Goal: Task Accomplishment & Management: Use online tool/utility

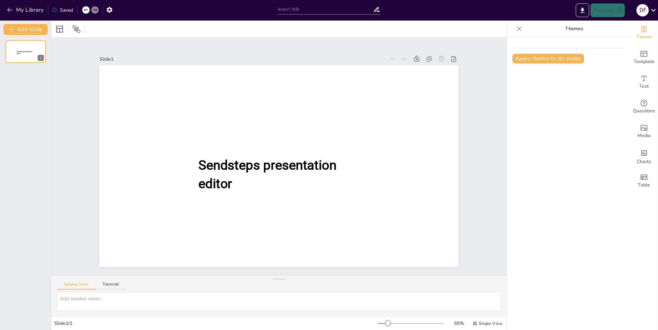
type input "New Sendsteps"
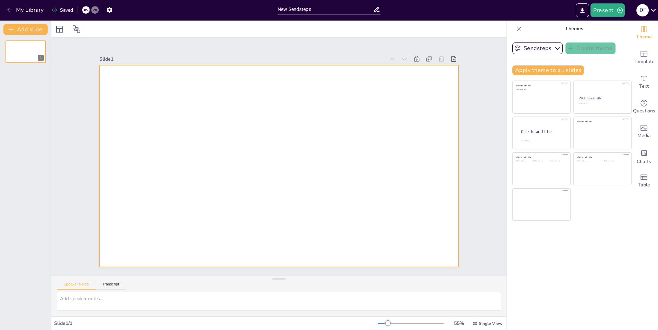
click at [428, 99] on div at bounding box center [278, 166] width 359 height 202
click at [648, 11] on icon at bounding box center [652, 9] width 9 height 9
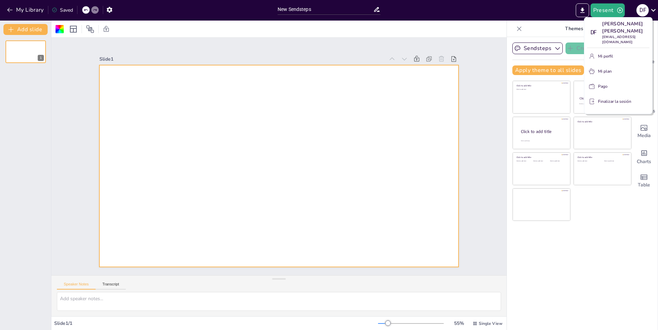
click at [657, 13] on div at bounding box center [329, 165] width 658 height 330
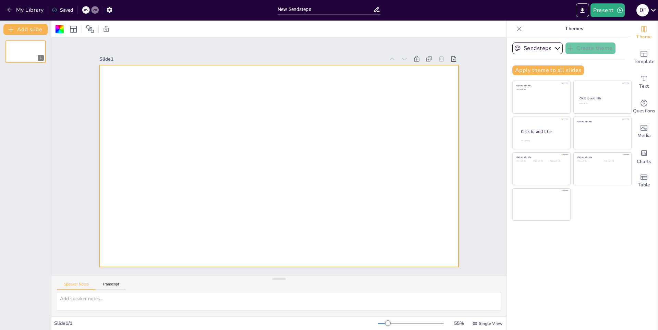
click at [650, 10] on icon at bounding box center [652, 9] width 9 height 9
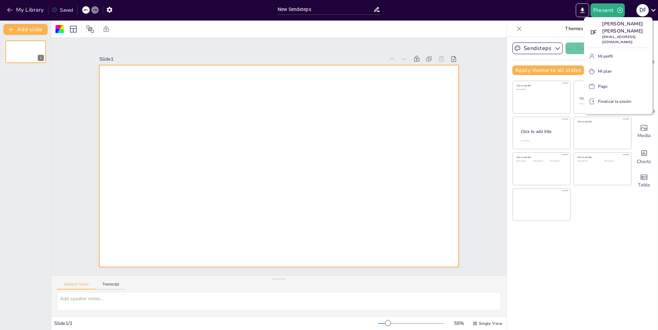
click at [652, 10] on div at bounding box center [329, 165] width 658 height 330
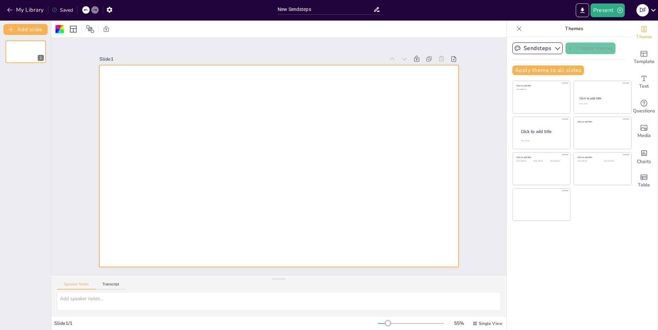
click at [129, 9] on div "My Library Saved" at bounding box center [137, 9] width 274 height 12
click at [44, 28] on button "Add slide" at bounding box center [25, 29] width 44 height 11
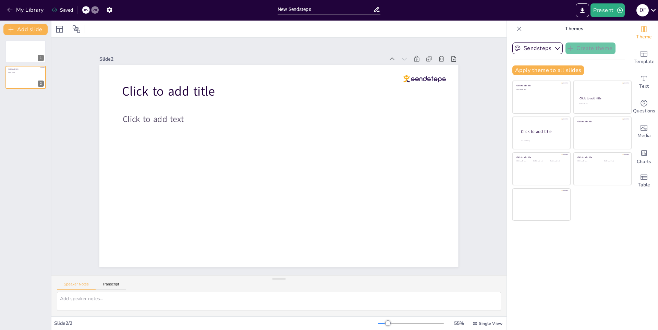
click at [441, 54] on div at bounding box center [421, 59] width 74 height 10
click at [439, 56] on div at bounding box center [441, 59] width 10 height 10
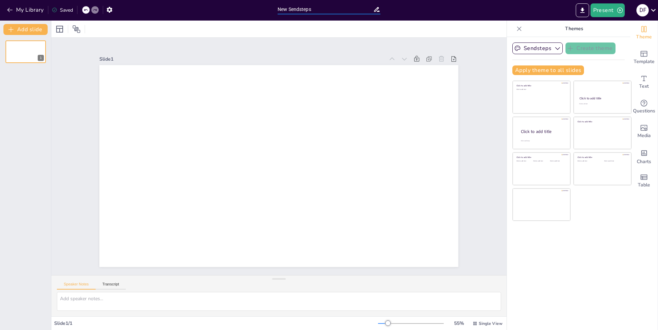
drag, startPoint x: 332, startPoint y: 10, endPoint x: 256, endPoint y: 9, distance: 75.7
click at [256, 9] on div "My Library Saved New Sendsteps Present D F" at bounding box center [329, 10] width 658 height 21
click at [234, 1] on div "My Library Saved" at bounding box center [137, 9] width 274 height 19
click at [13, 8] on button "My Library" at bounding box center [25, 9] width 41 height 11
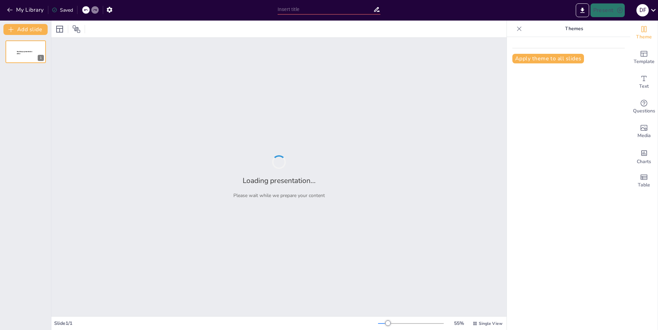
type input "La Importancia de la Educación Ambiental"
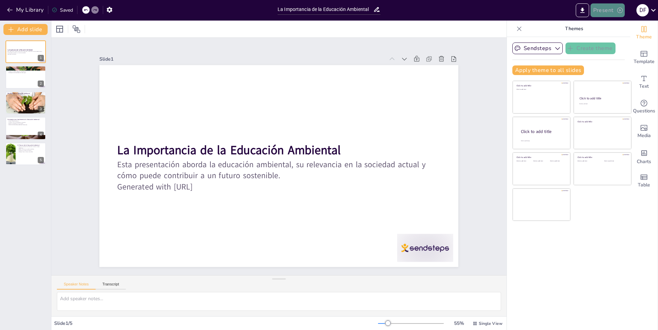
click at [611, 17] on button "Present" at bounding box center [607, 10] width 34 height 14
click at [570, 9] on div at bounding box center [329, 165] width 658 height 330
click at [578, 13] on icon "Export to PowerPoint" at bounding box center [581, 10] width 7 height 7
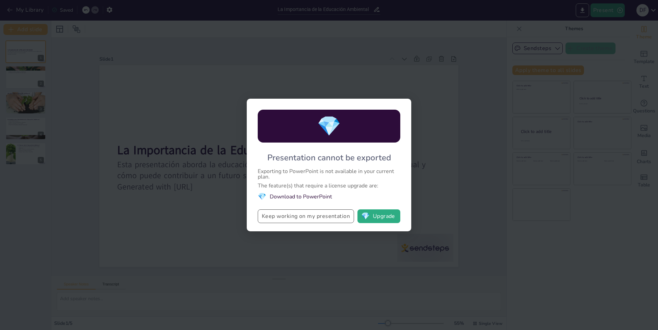
click at [321, 212] on button "Keep working on my presentation" at bounding box center [306, 216] width 96 height 14
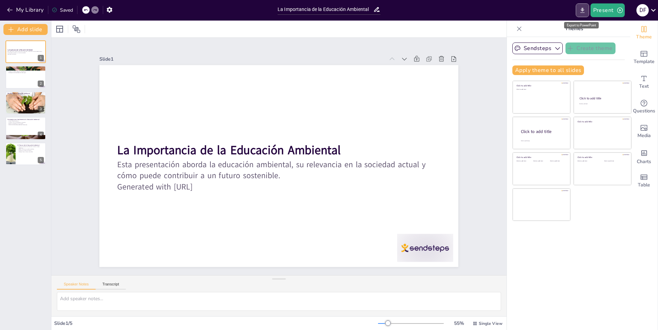
click at [584, 13] on icon "Export to PowerPoint" at bounding box center [581, 10] width 7 height 7
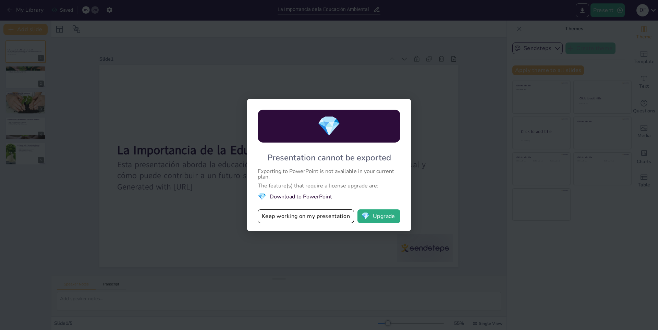
click at [335, 129] on span "💎" at bounding box center [329, 126] width 24 height 26
click at [332, 162] on div "Presentation cannot be exported" at bounding box center [329, 157] width 124 height 11
click at [458, 121] on div "💎 Presentation cannot be exported Exporting to PowerPoint is not available in y…" at bounding box center [329, 165] width 658 height 330
click at [468, 115] on div "💎 Presentation cannot be exported Exporting to PowerPoint is not available in y…" at bounding box center [329, 165] width 658 height 330
click at [334, 213] on button "Keep working on my presentation" at bounding box center [306, 216] width 96 height 14
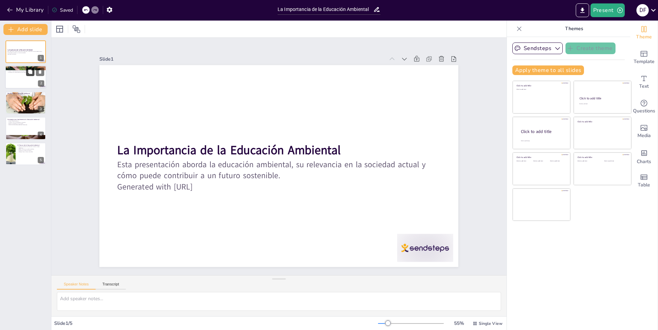
click at [32, 72] on icon at bounding box center [30, 72] width 4 height 4
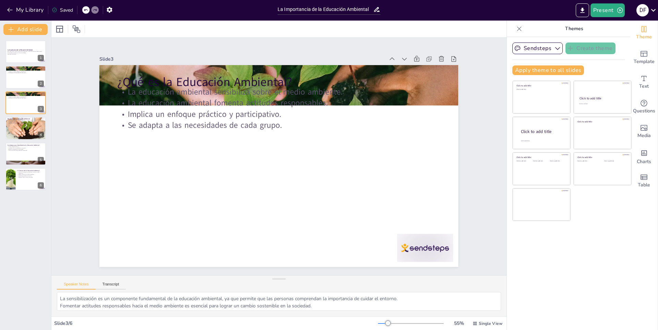
click at [30, 90] on div "La Importancia de la Educación Ambiental Esta presentación aborda la educación …" at bounding box center [25, 115] width 51 height 150
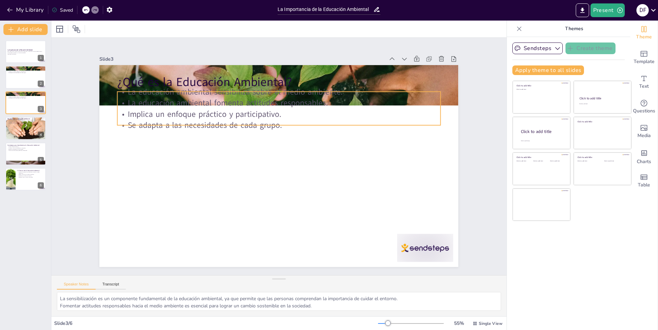
click at [213, 118] on p "Se adapta a las necesidades de cada grupo." at bounding box center [282, 125] width 322 height 45
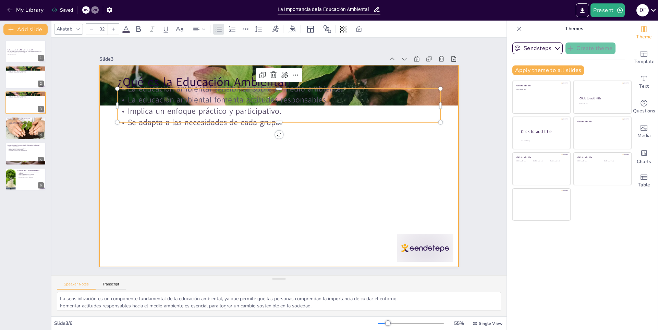
click at [252, 130] on div at bounding box center [278, 166] width 378 height 238
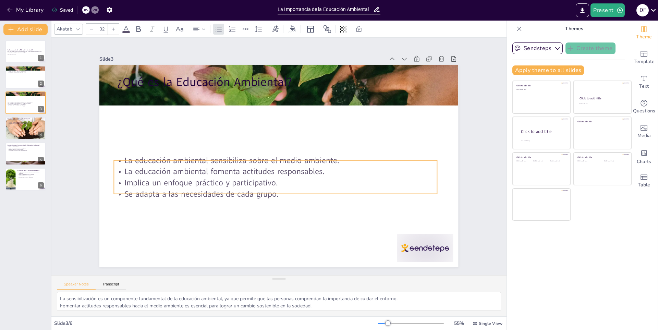
drag, startPoint x: 295, startPoint y: 118, endPoint x: 292, endPoint y: 205, distance: 86.7
click at [292, 199] on p "Se adapta a las necesidades de cada grupo." at bounding box center [275, 193] width 323 height 11
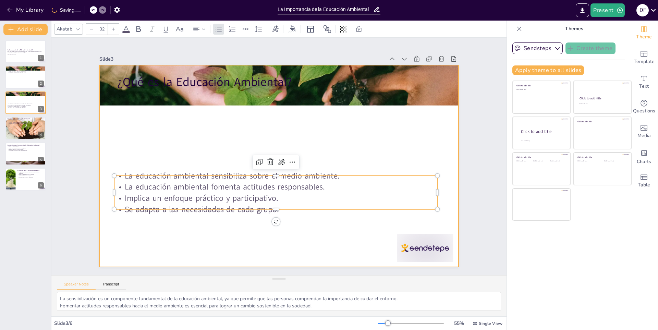
click at [280, 130] on div at bounding box center [278, 166] width 378 height 238
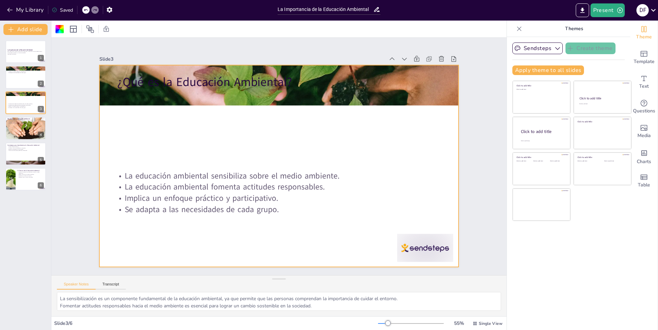
click at [298, 89] on div at bounding box center [286, 86] width 368 height 146
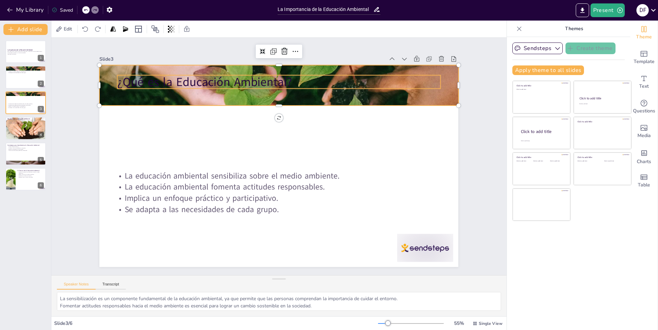
click at [280, 77] on p "¿Qué es la Educación Ambiental?" at bounding box center [286, 82] width 323 height 50
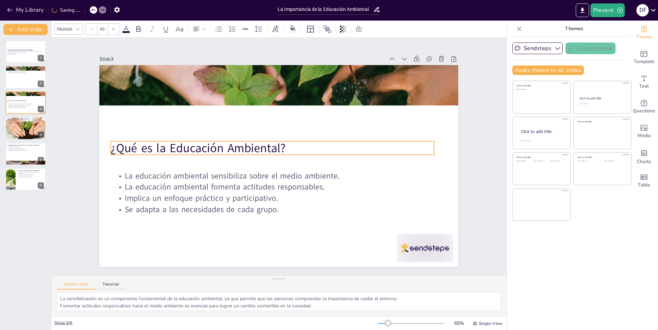
drag, startPoint x: 302, startPoint y: 85, endPoint x: 295, endPoint y: 154, distance: 69.9
click at [295, 154] on p "¿Qué es la Educación Ambiental?" at bounding box center [275, 146] width 312 height 116
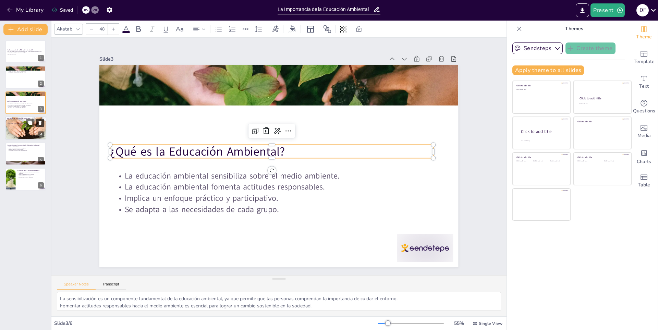
click at [40, 125] on button at bounding box center [40, 123] width 8 height 8
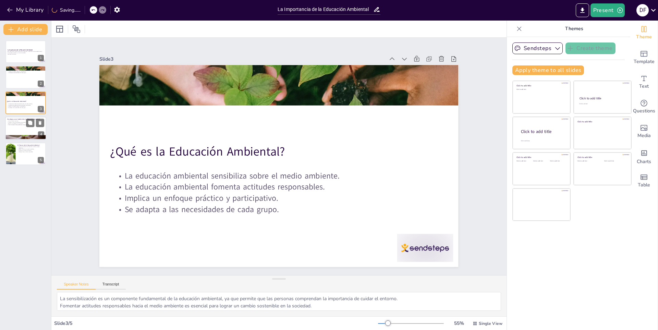
click at [32, 134] on div at bounding box center [25, 127] width 41 height 23
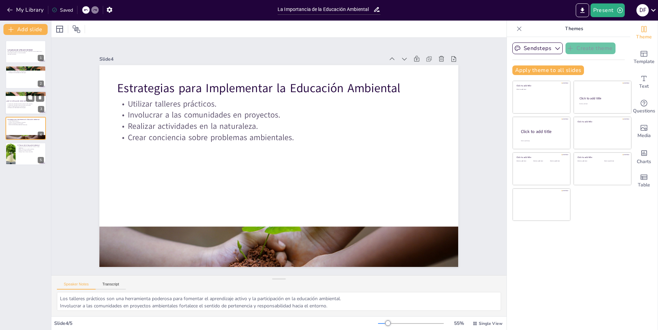
click at [25, 96] on div at bounding box center [25, 102] width 41 height 23
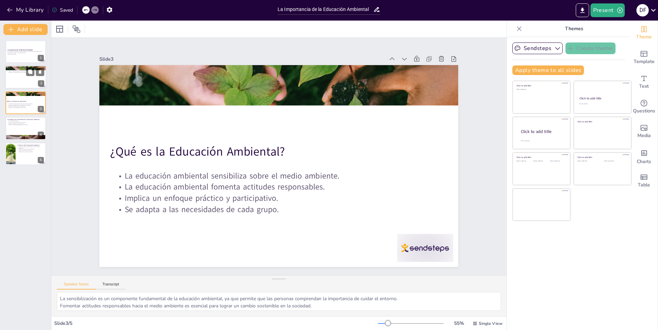
click at [21, 82] on div at bounding box center [25, 77] width 41 height 23
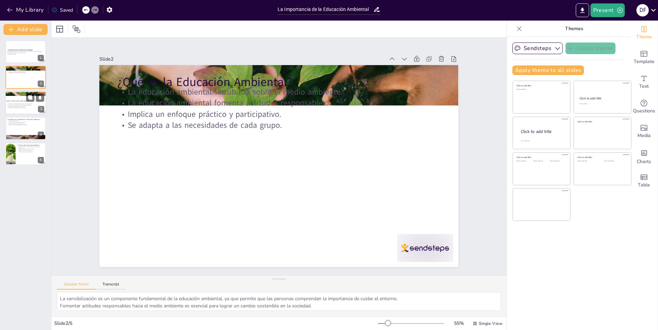
click at [22, 106] on p "Implica un enfoque práctico y participativo." at bounding box center [25, 106] width 37 height 1
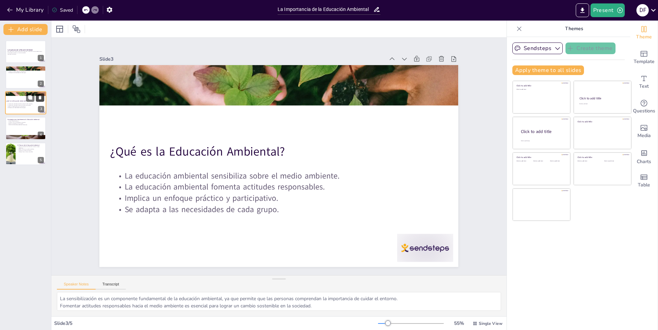
click at [41, 95] on icon at bounding box center [40, 97] width 5 height 5
type textarea "Los talleres prácticos son una herramienta poderosa para fomentar el aprendizaj…"
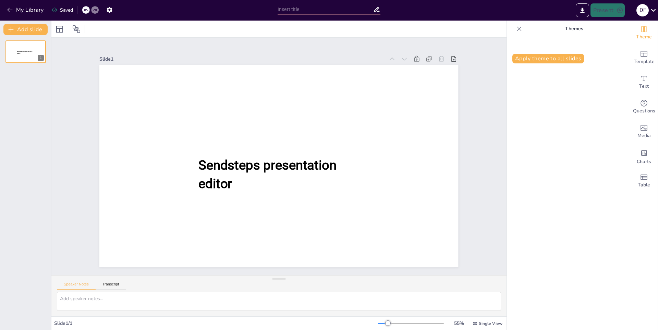
type input "New Sendsteps"
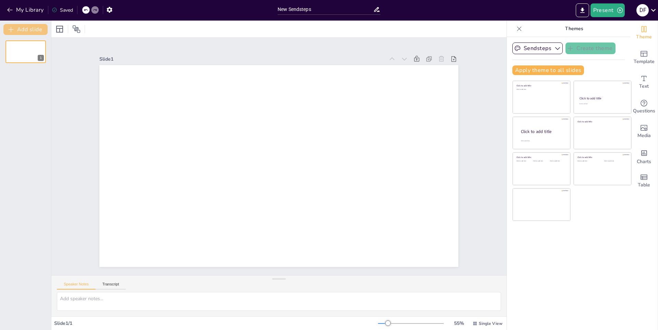
click at [32, 27] on button "Add slide" at bounding box center [25, 29] width 44 height 11
click at [33, 11] on button "My Library" at bounding box center [25, 9] width 41 height 11
